Goal: Task Accomplishment & Management: Manage account settings

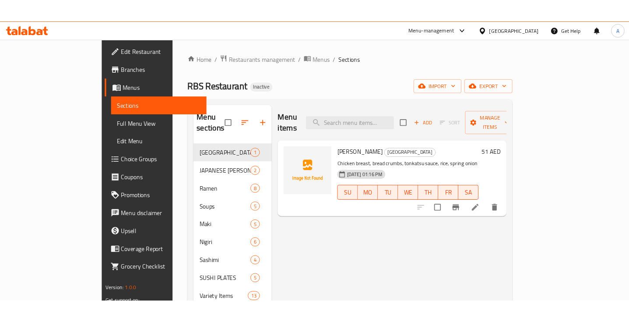
scroll to position [55, 0]
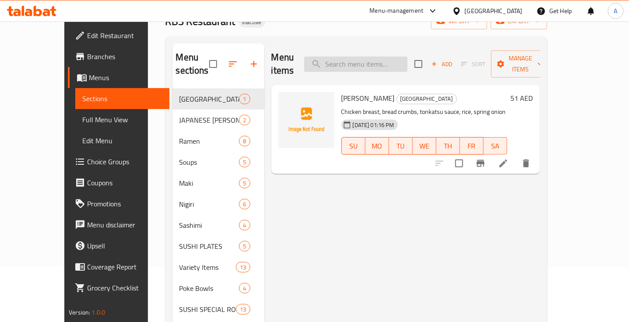
click at [377, 56] on input "search" at bounding box center [355, 63] width 103 height 15
paste input "Acai Peanut Butter Smoothie"
type input "Acai Peanut Butter Smoothie"
click at [508, 159] on icon at bounding box center [504, 163] width 8 height 8
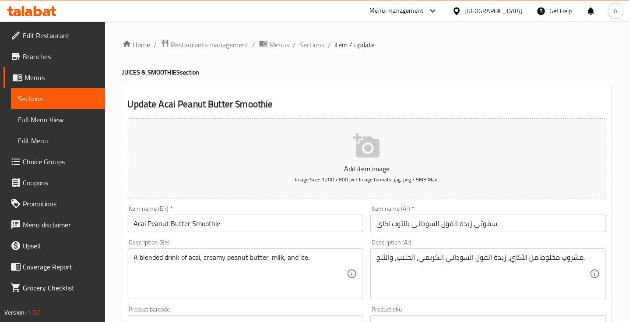
click at [403, 228] on input "سموثي زبدة الفول السوداني بالتوت اكاي" at bounding box center [489, 224] width 236 height 18
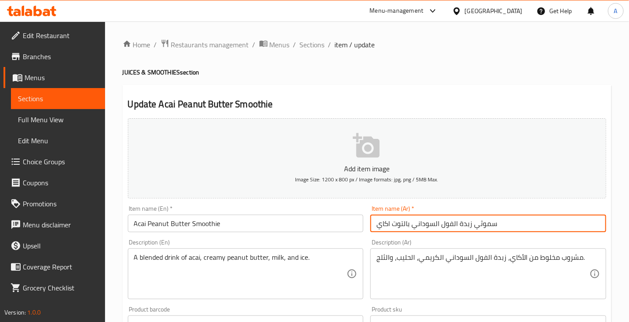
click at [403, 228] on input "سموثي زبدة الفول السوداني بالتوت اكاي" at bounding box center [489, 224] width 236 height 18
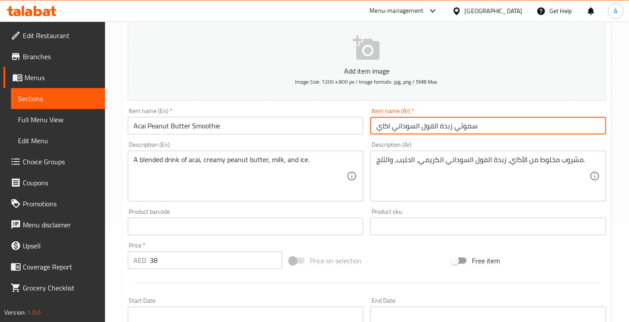
scroll to position [296, 0]
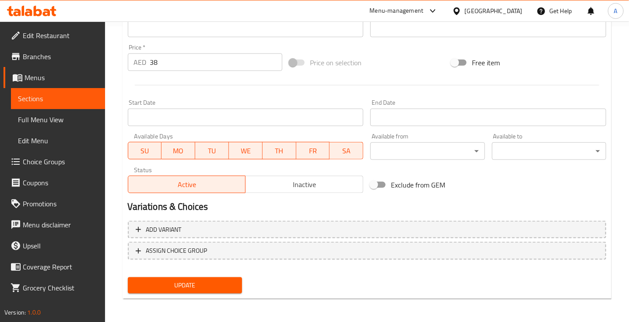
type input "سموثي زبدة الفول السوداني اكاي"
click at [191, 284] on span "Update" at bounding box center [185, 285] width 100 height 11
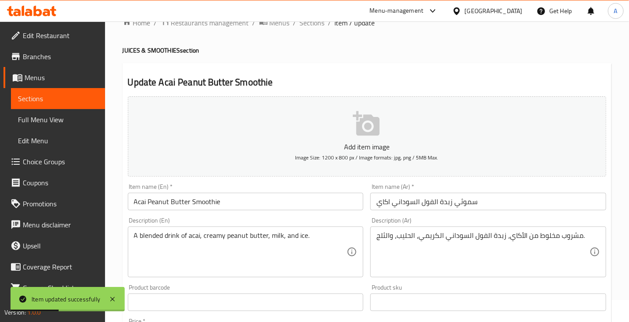
scroll to position [0, 0]
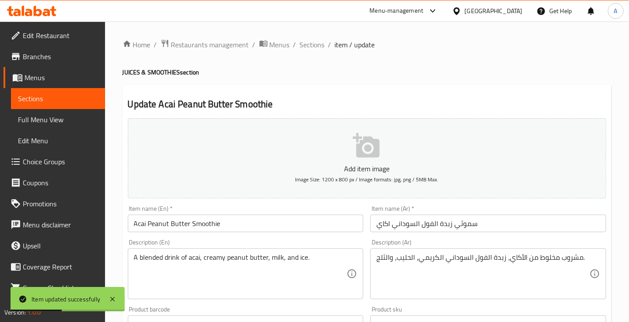
drag, startPoint x: 314, startPoint y: 46, endPoint x: 329, endPoint y: 3, distance: 45.8
click at [314, 46] on span "Sections" at bounding box center [312, 44] width 25 height 11
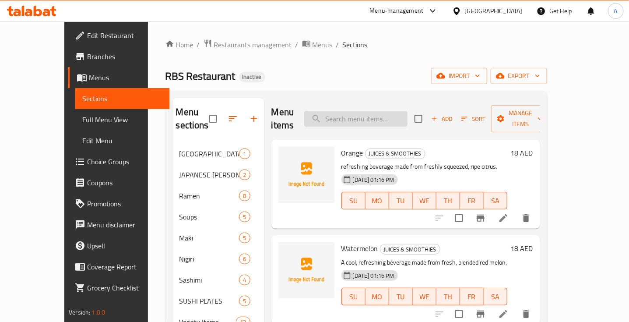
click at [362, 112] on input "search" at bounding box center [355, 118] width 103 height 15
paste input "Coke Light"
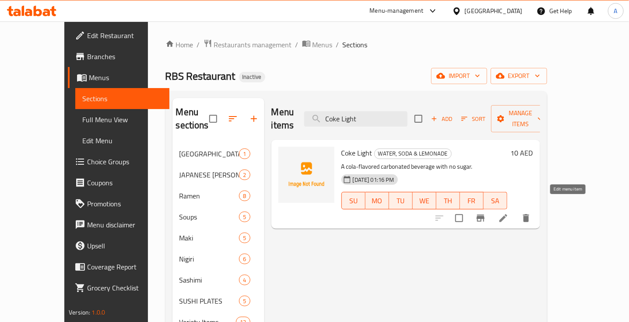
type input "Coke Light"
click at [509, 213] on icon at bounding box center [503, 218] width 11 height 11
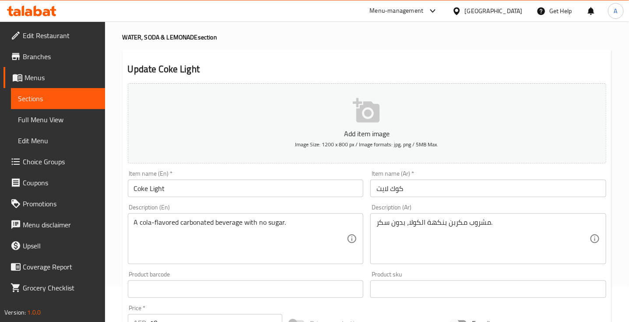
scroll to position [55, 0]
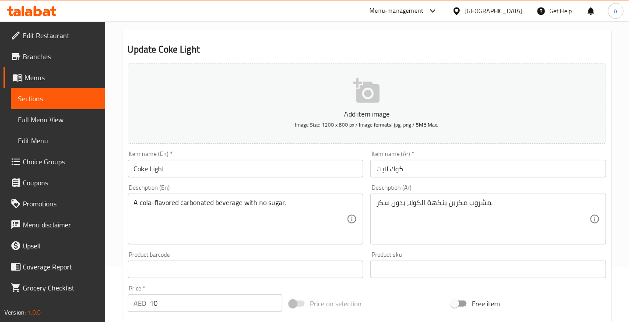
click at [393, 169] on input "كوك لايت" at bounding box center [489, 169] width 236 height 18
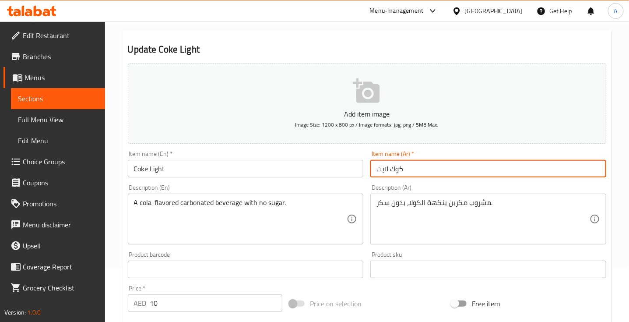
click at [393, 169] on input "كوك لايت" at bounding box center [489, 169] width 236 height 18
paste input "اكولا"
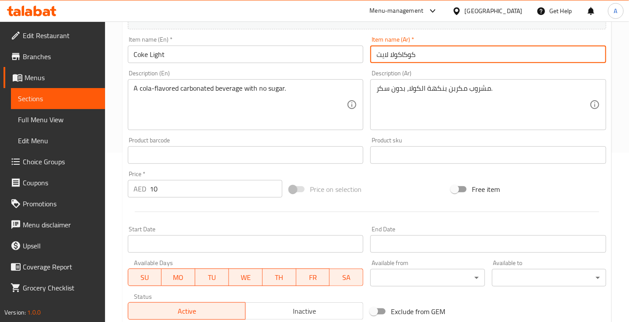
scroll to position [296, 0]
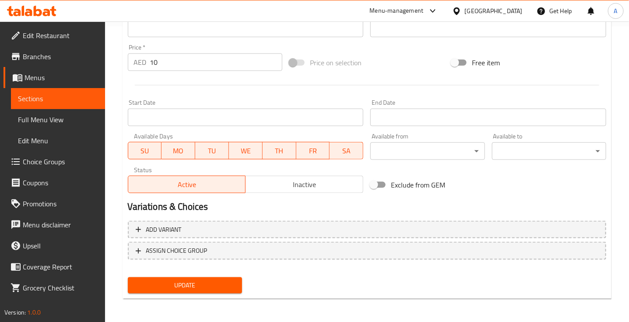
type input "كوكاكولا لايت"
click at [182, 282] on span "Update" at bounding box center [185, 285] width 100 height 11
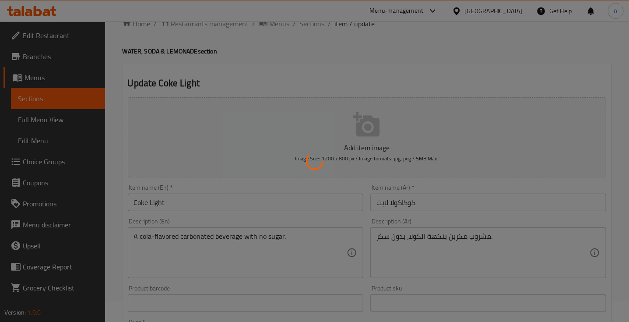
scroll to position [0, 0]
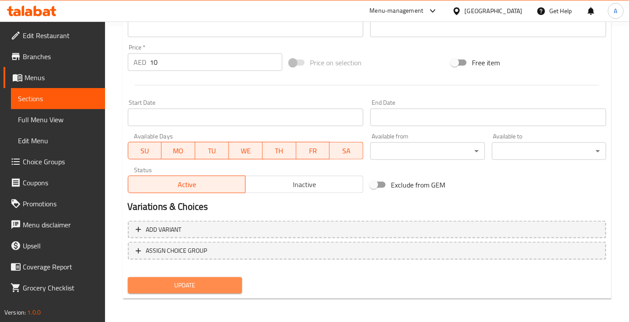
click at [232, 281] on span "Update" at bounding box center [185, 285] width 100 height 11
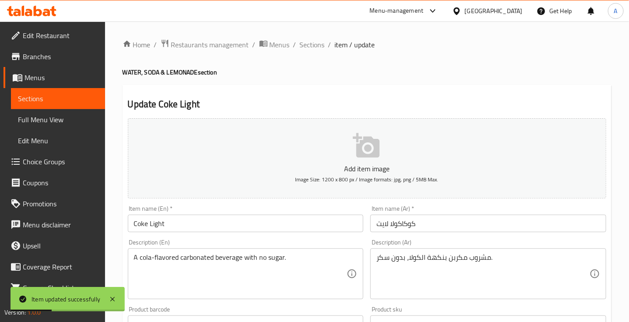
drag, startPoint x: 312, startPoint y: 44, endPoint x: 386, endPoint y: 85, distance: 84.3
click at [312, 44] on span "Sections" at bounding box center [312, 44] width 25 height 11
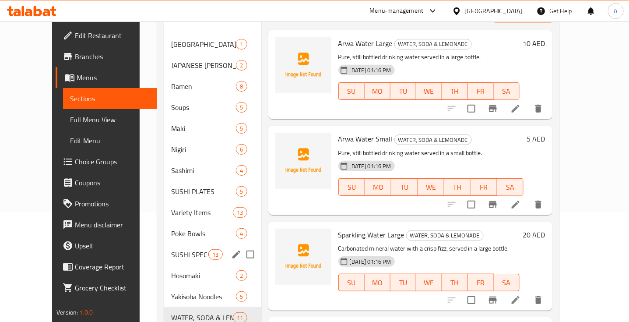
scroll to position [164, 0]
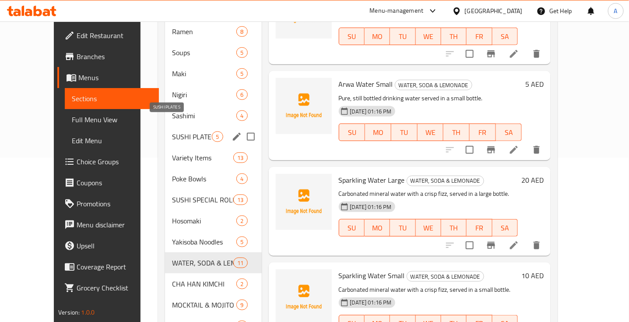
click at [172, 131] on span "SUSHI PLATES" at bounding box center [192, 136] width 40 height 11
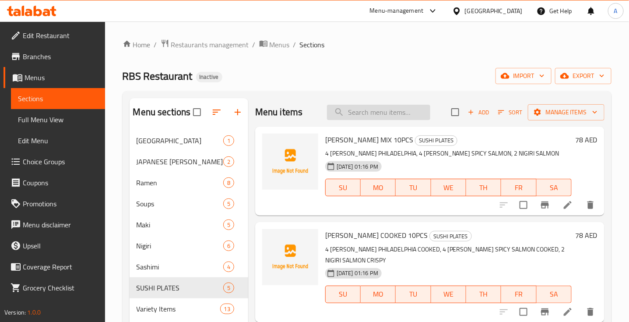
click at [363, 109] on input "search" at bounding box center [378, 112] width 103 height 15
paste input "SB SALMON MIX 10PCS"
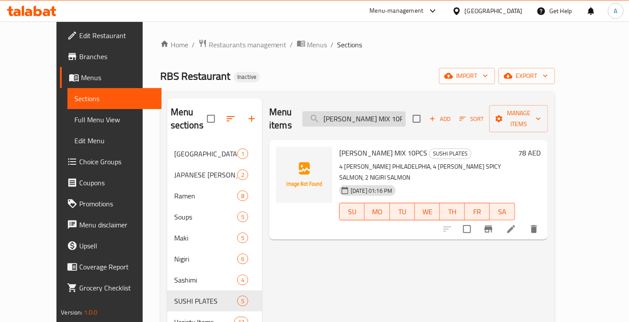
click at [399, 113] on input "SB SALMON MIX 10PCS" at bounding box center [354, 118] width 103 height 15
paste input "COOKED"
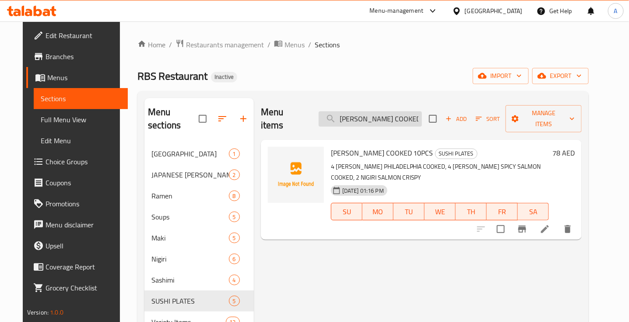
click at [395, 114] on input "SB SALMON COOKED" at bounding box center [370, 118] width 103 height 15
paste input "MOMIJI 21PCS"
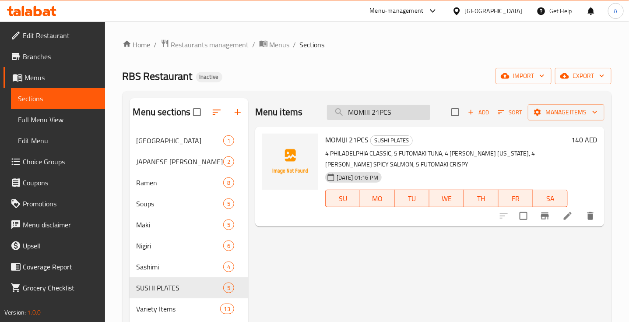
click at [379, 112] on input "MOMIJI 21PCS" at bounding box center [378, 112] width 103 height 15
paste input "TEMPURA MIX 25"
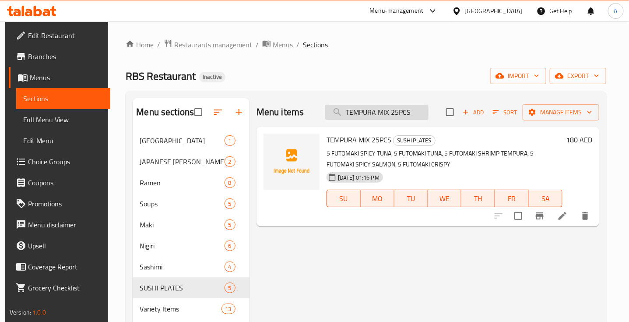
click at [393, 112] on input "TEMPURA MIX 25PCS" at bounding box center [376, 112] width 103 height 15
paste input "SB XL MAKI & NIGIRI"
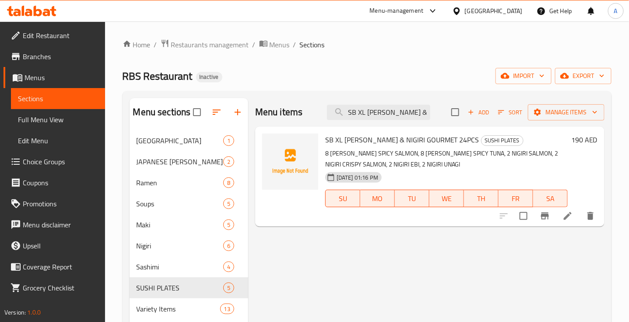
type input "SB XL MAKI & NIGIRI"
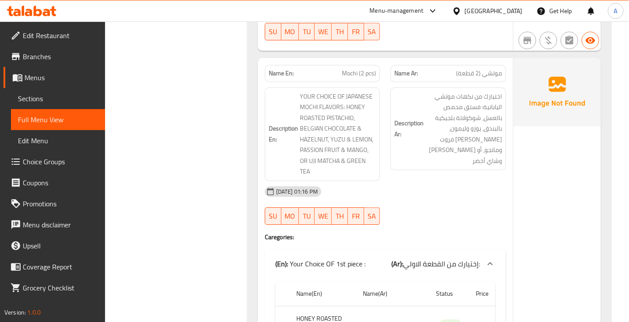
scroll to position [20109, 0]
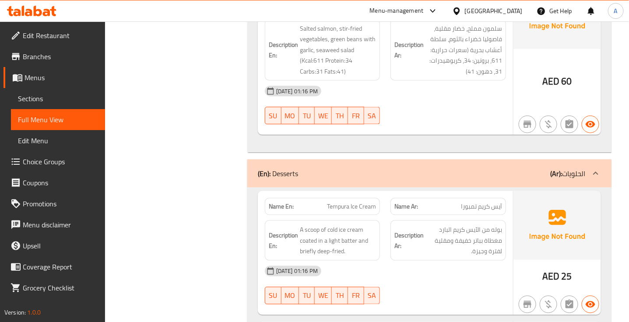
scroll to position [19235, 0]
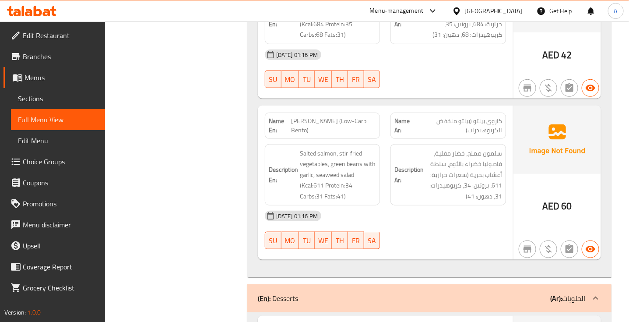
scroll to position [19126, 0]
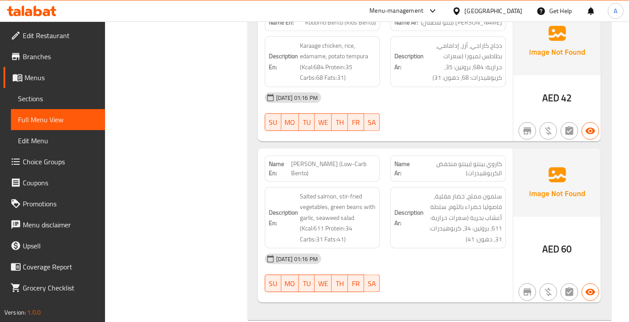
scroll to position [19071, 0]
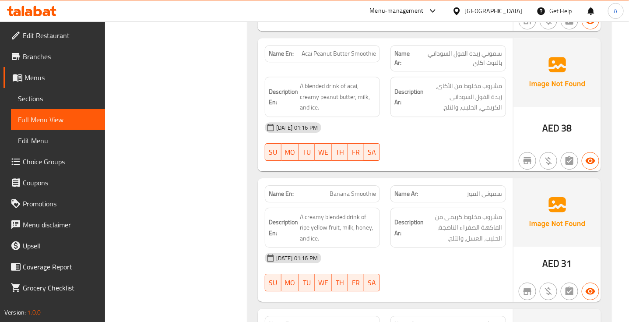
scroll to position [18633, 0]
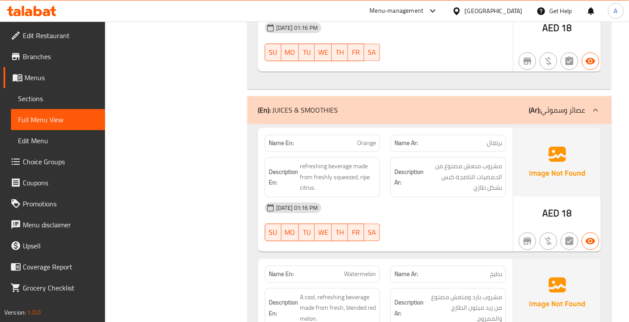
scroll to position [18250, 0]
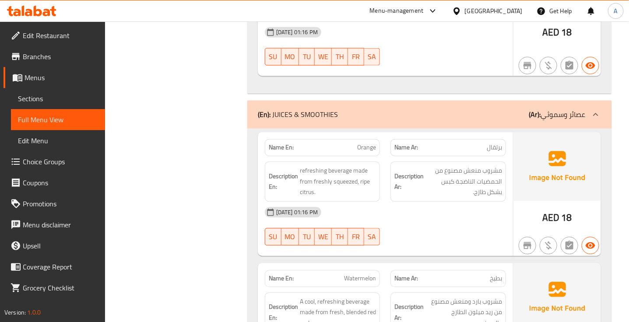
copy span "Acai Peanut Butter Smoothie"
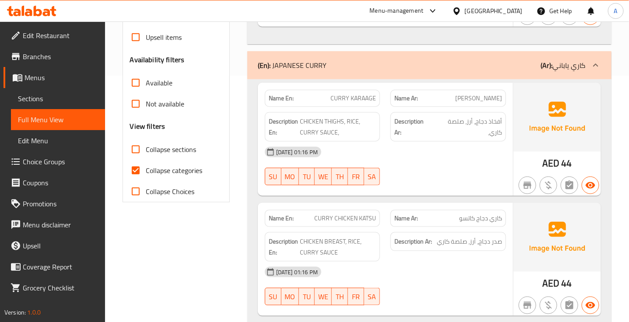
scroll to position [219, 0]
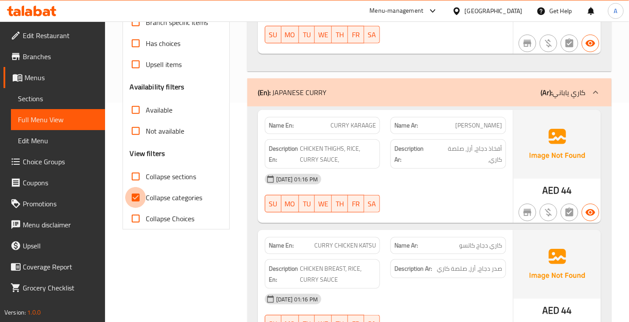
click at [134, 200] on input "Collapse categories" at bounding box center [135, 197] width 21 height 21
checkbox input "false"
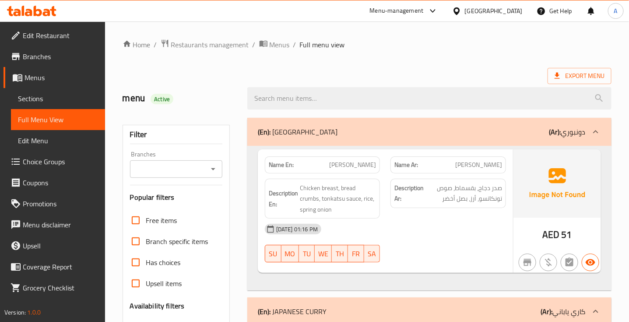
click at [366, 70] on div "Export Menu" at bounding box center [367, 76] width 489 height 16
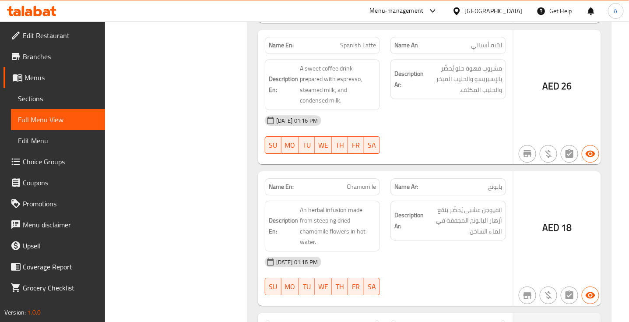
scroll to position [17300, 0]
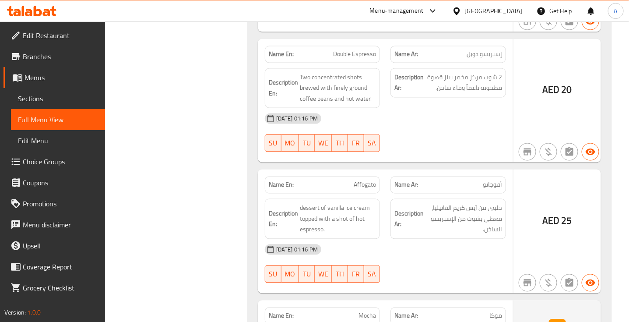
scroll to position [16917, 0]
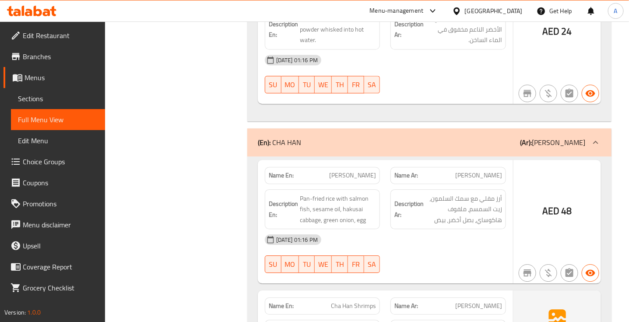
scroll to position [14727, 0]
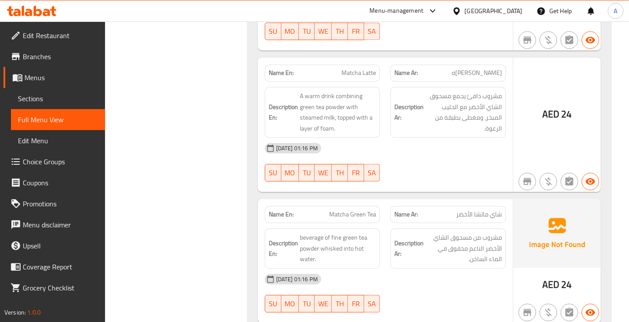
scroll to position [14508, 0]
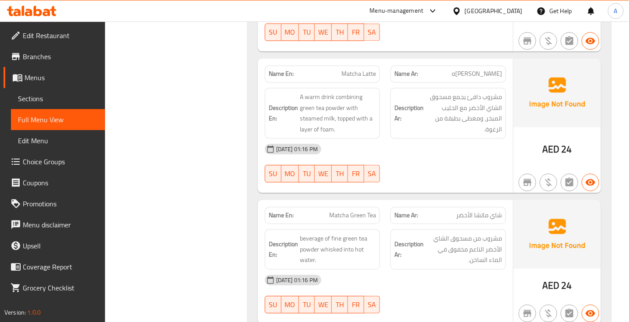
scroll to position [14344, 0]
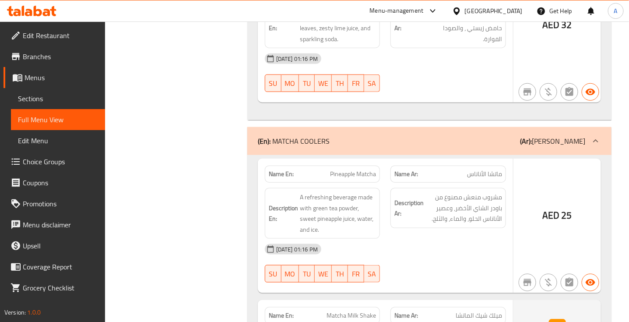
scroll to position [14070, 0]
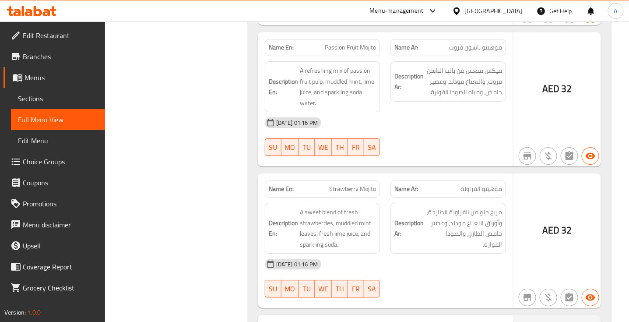
scroll to position [13632, 0]
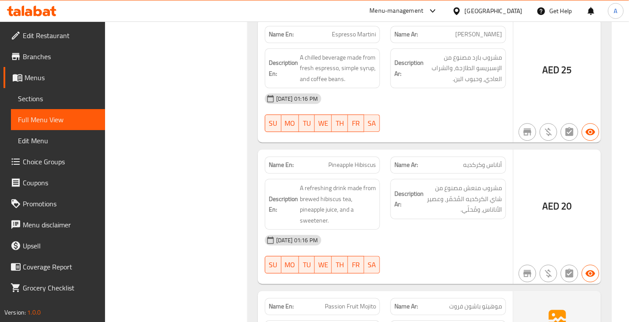
scroll to position [13359, 0]
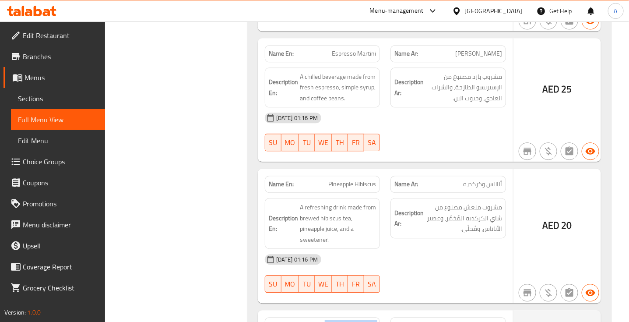
drag, startPoint x: 350, startPoint y: 90, endPoint x: 344, endPoint y: 114, distance: 25.4
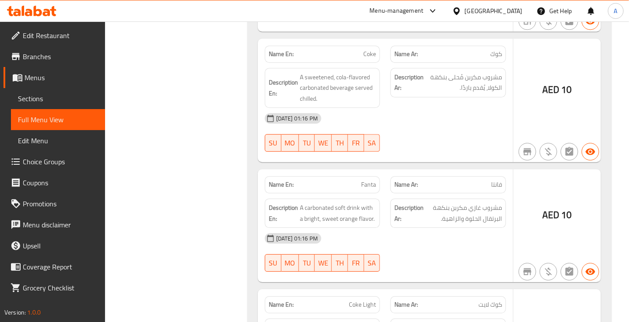
scroll to position [12209, 0]
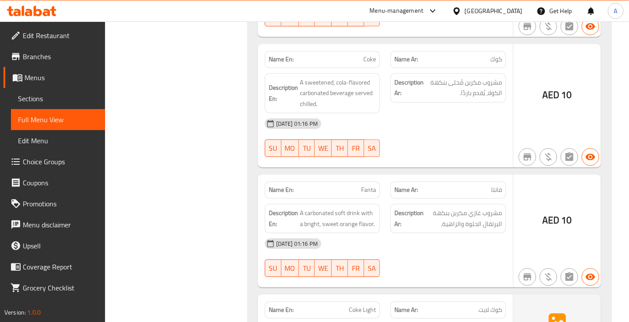
copy span "Coke Light"
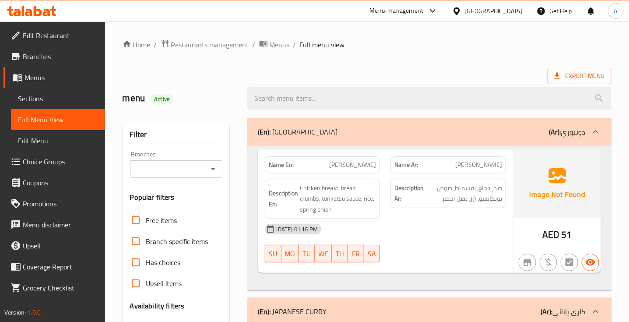
scroll to position [219, 0]
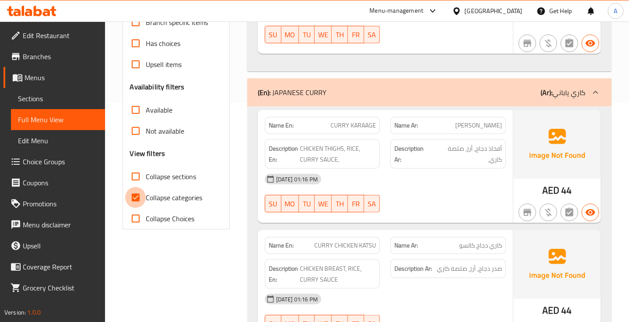
click at [141, 192] on input "Collapse categories" at bounding box center [135, 197] width 21 height 21
checkbox input "false"
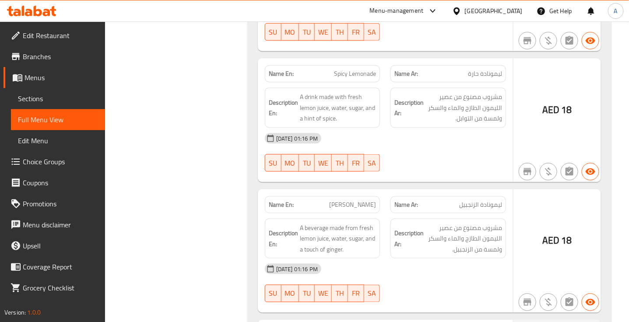
scroll to position [11680, 0]
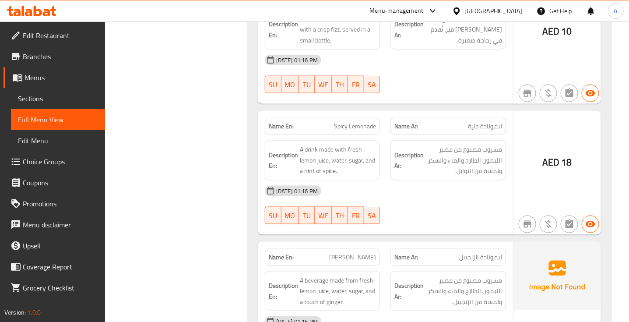
scroll to position [11625, 0]
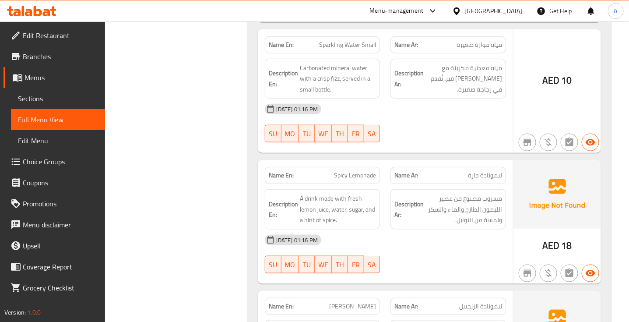
scroll to position [11516, 0]
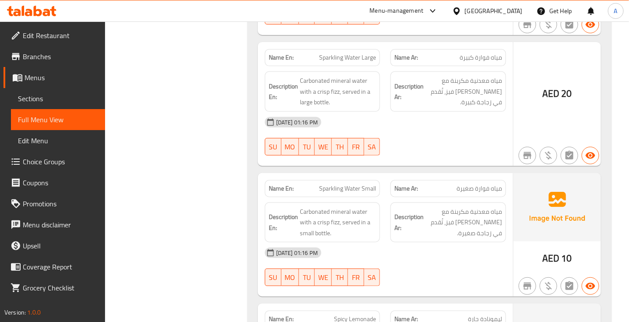
scroll to position [11406, 0]
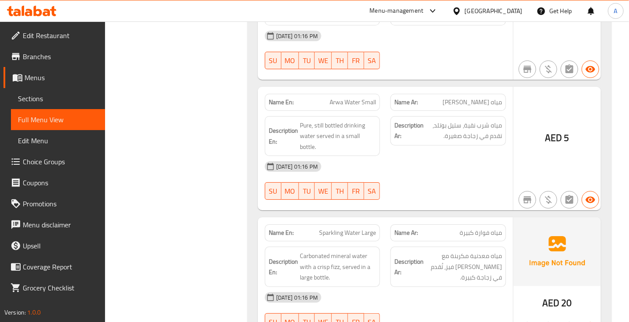
scroll to position [11242, 0]
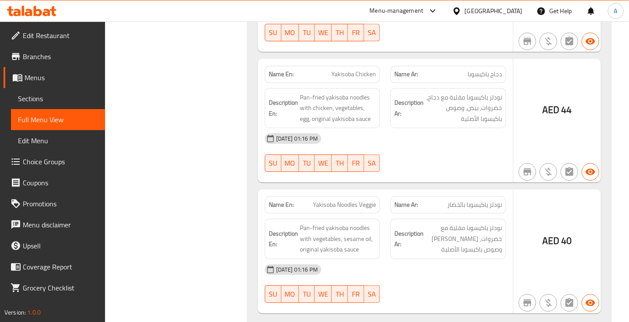
scroll to position [10859, 0]
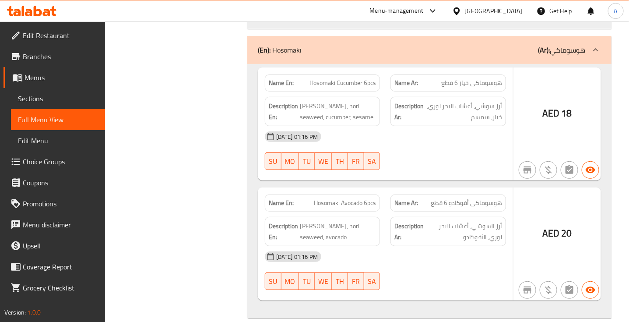
scroll to position [10147, 0]
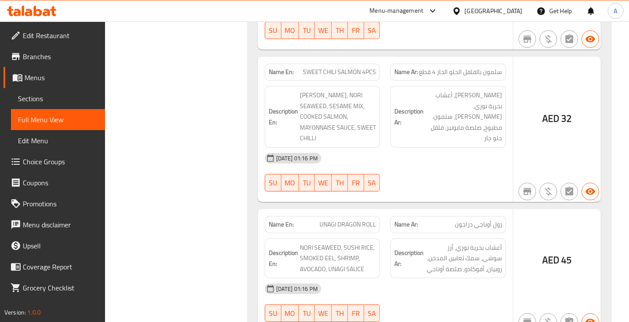
scroll to position [9819, 0]
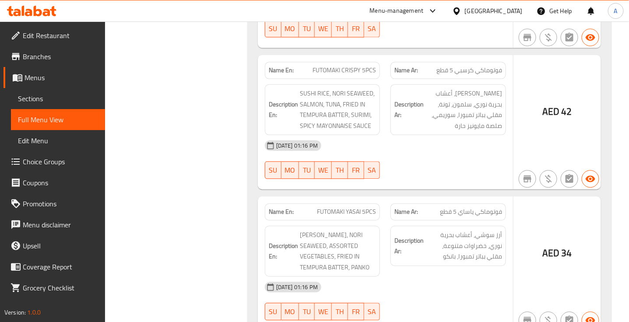
scroll to position [9545, 0]
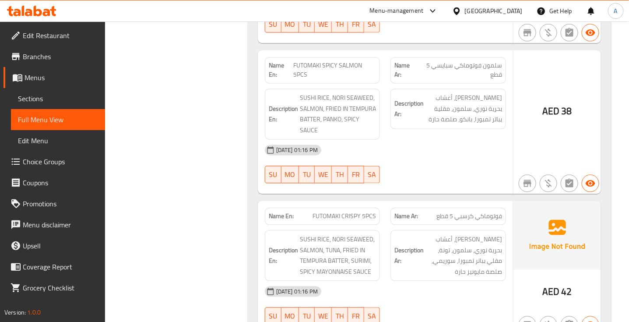
scroll to position [9381, 0]
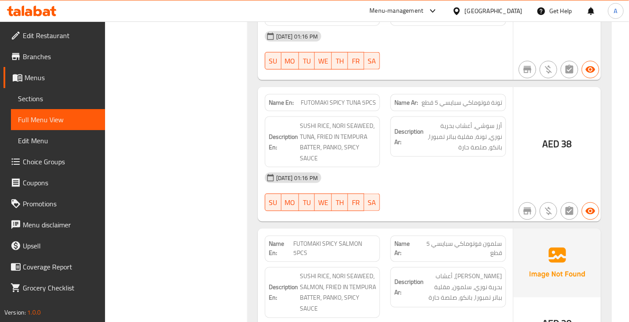
scroll to position [9217, 0]
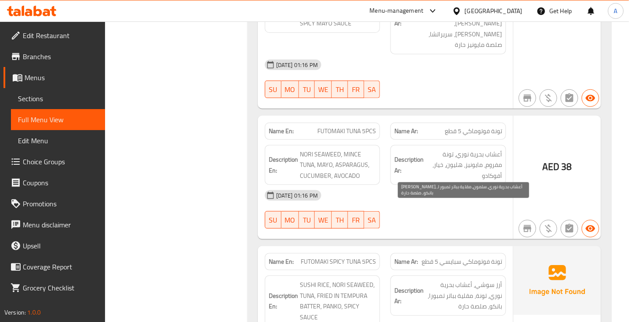
scroll to position [9052, 0]
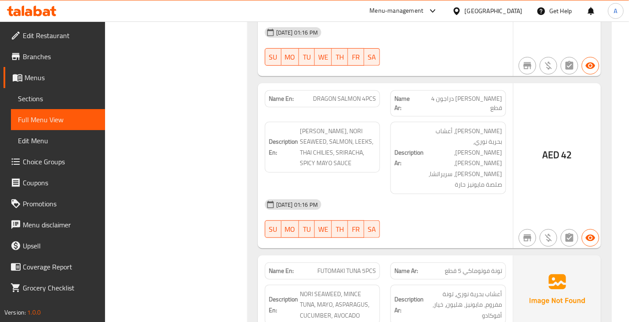
scroll to position [8888, 0]
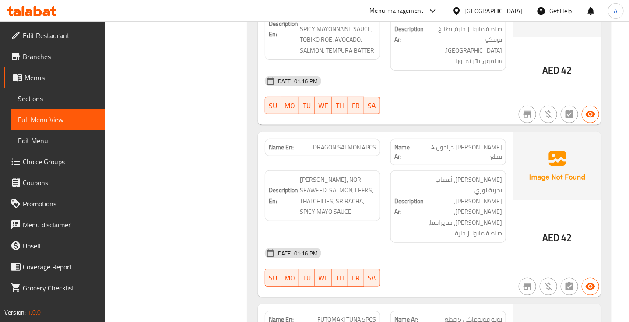
scroll to position [8779, 0]
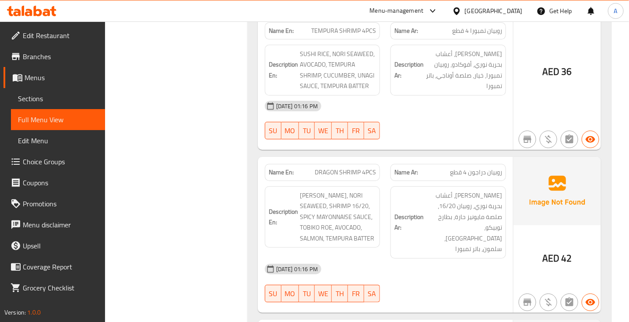
scroll to position [8669, 0]
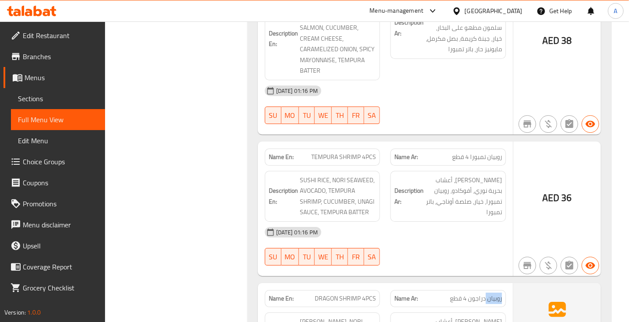
drag, startPoint x: 502, startPoint y: 112, endPoint x: 501, endPoint y: 116, distance: 5.0
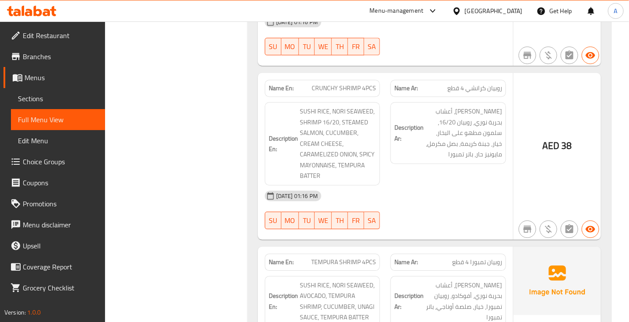
scroll to position [8450, 0]
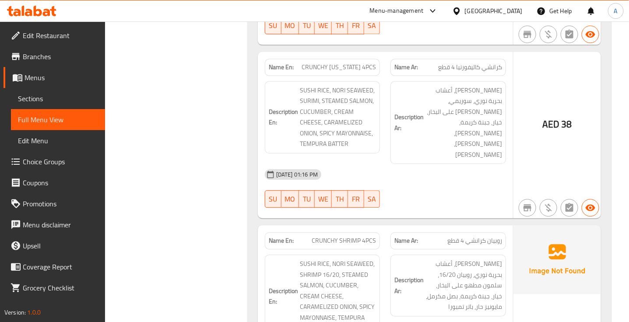
scroll to position [8286, 0]
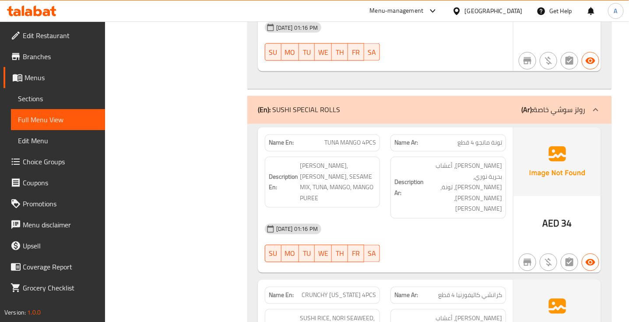
scroll to position [8067, 0]
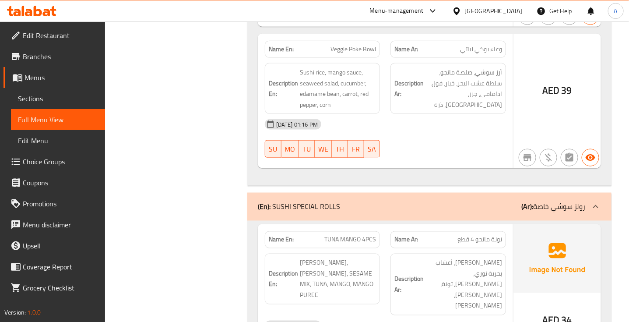
scroll to position [7957, 0]
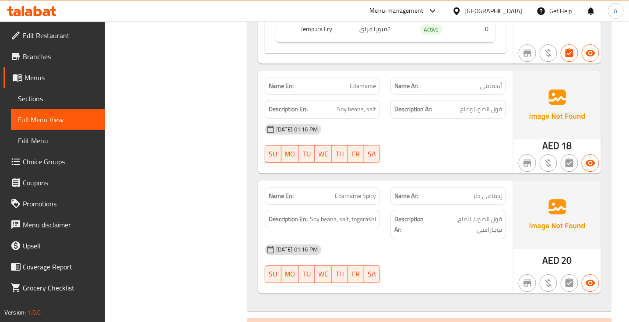
scroll to position [7246, 0]
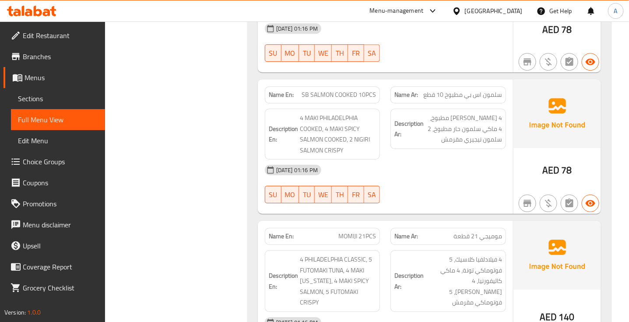
scroll to position [4902, 0]
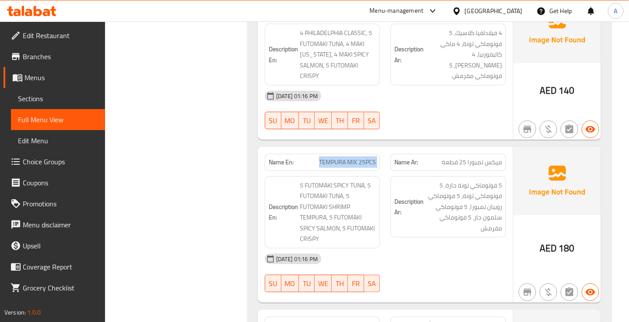
scroll to position [5066, 0]
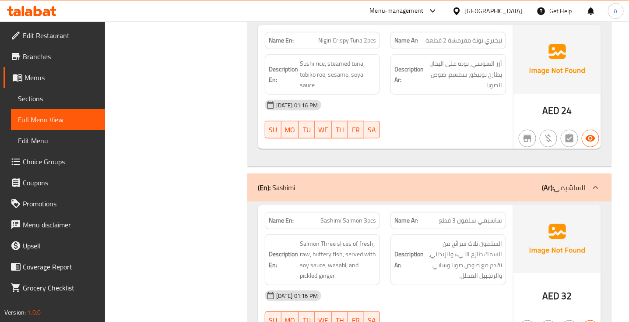
scroll to position [3752, 0]
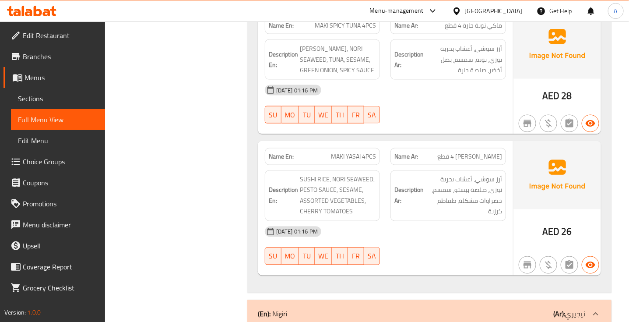
scroll to position [2986, 0]
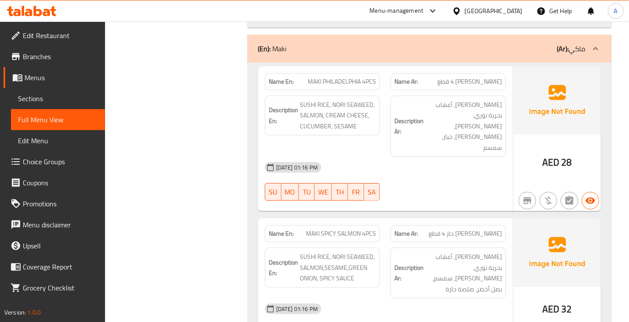
scroll to position [2493, 0]
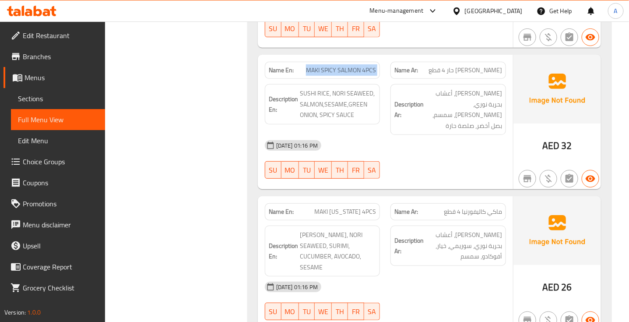
scroll to position [2657, 0]
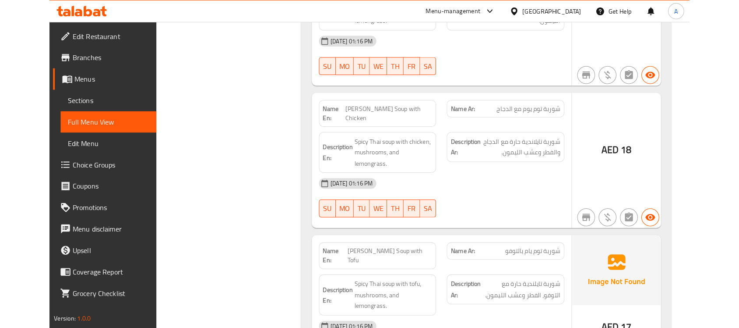
scroll to position [2001, 0]
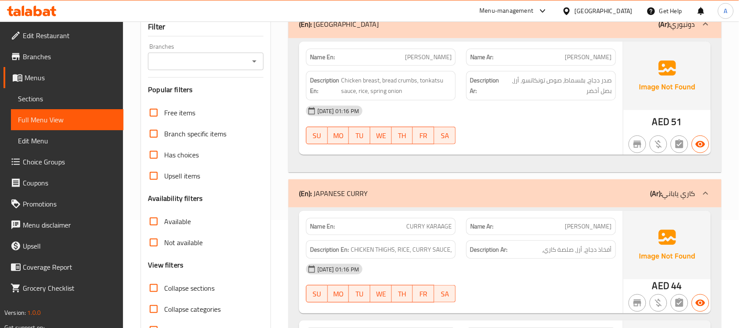
scroll to position [0, 0]
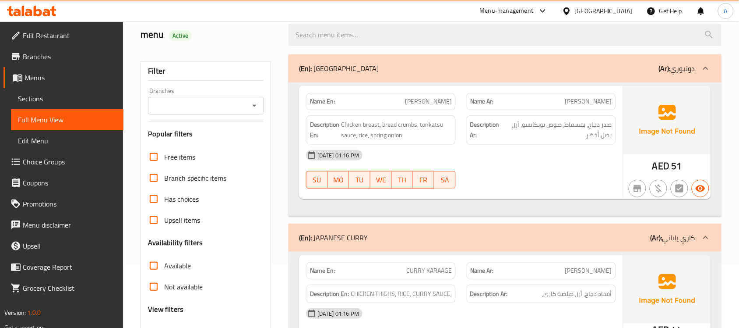
scroll to position [164, 0]
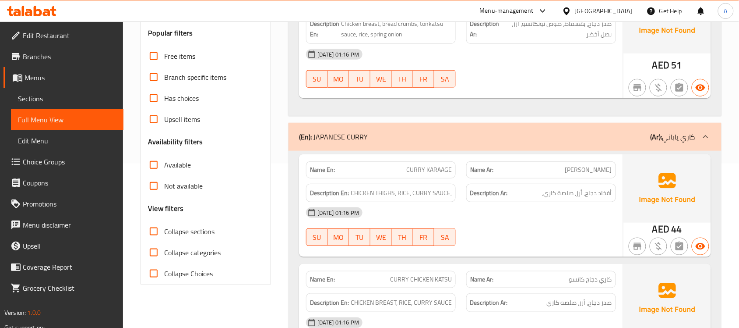
click at [154, 230] on input "Collapse sections" at bounding box center [153, 231] width 21 height 21
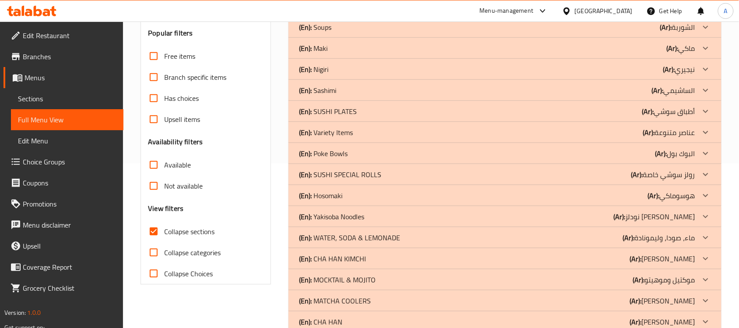
click at [154, 230] on input "Collapse sections" at bounding box center [153, 231] width 21 height 21
checkbox input "false"
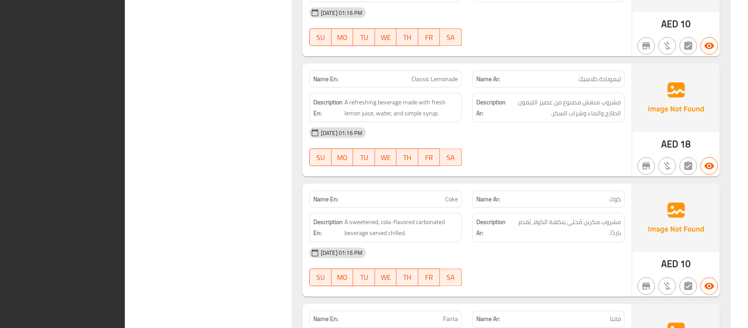
scroll to position [0, 0]
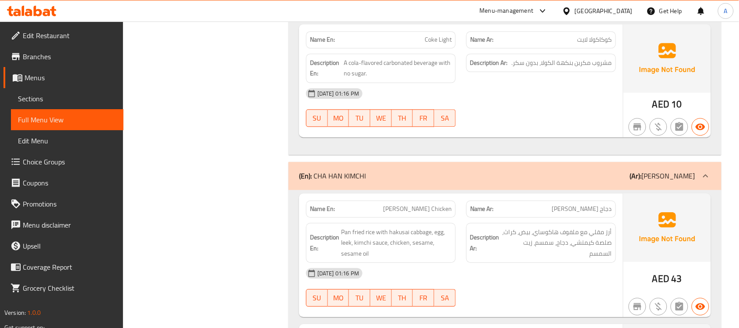
scroll to position [11411, 0]
